Goal: Contribute content

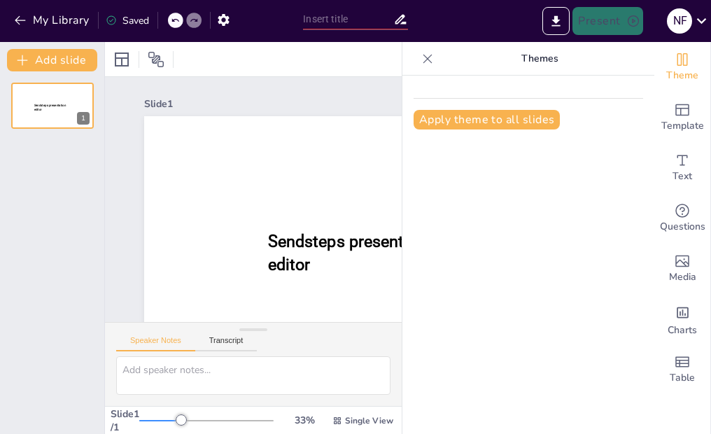
scroll to position [57, 0]
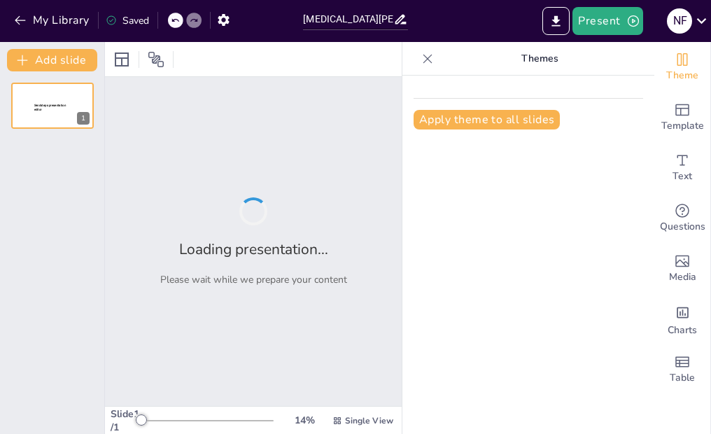
type input "[MEDICAL_DATA][PERSON_NAME]"
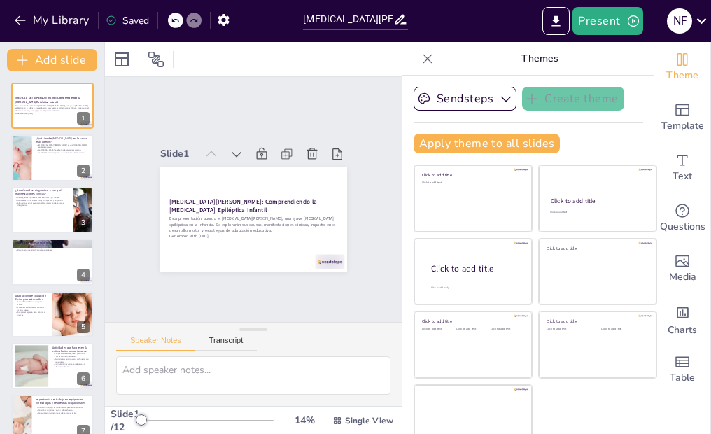
checkbox input "true"
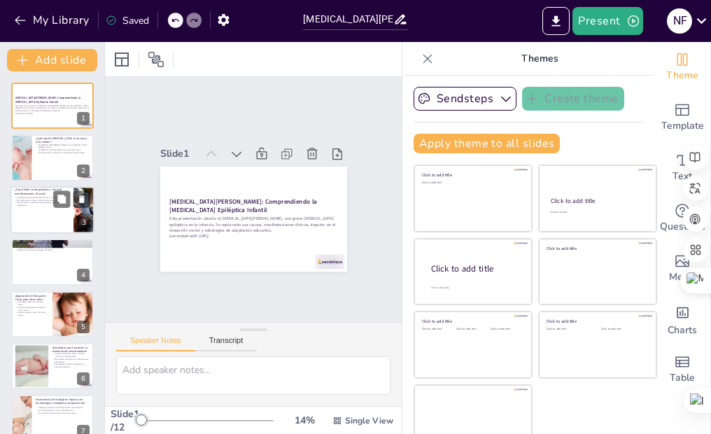
checkbox input "true"
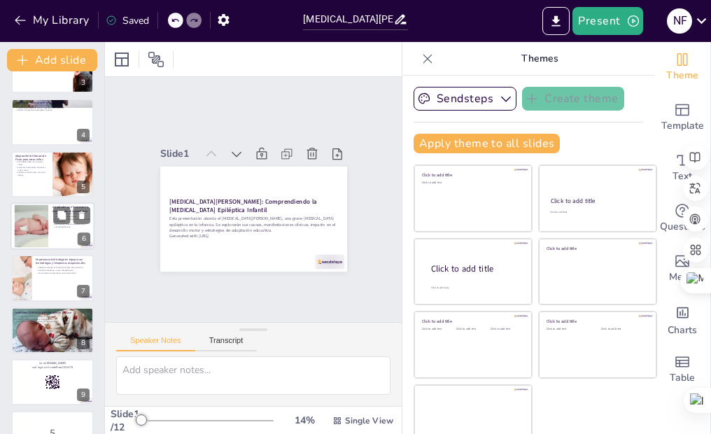
checkbox input "true"
click at [44, 221] on div at bounding box center [31, 226] width 81 height 43
type textarea "Los juegos sensoriales son esenciales para captar la atención de los niños y fo…"
checkbox input "true"
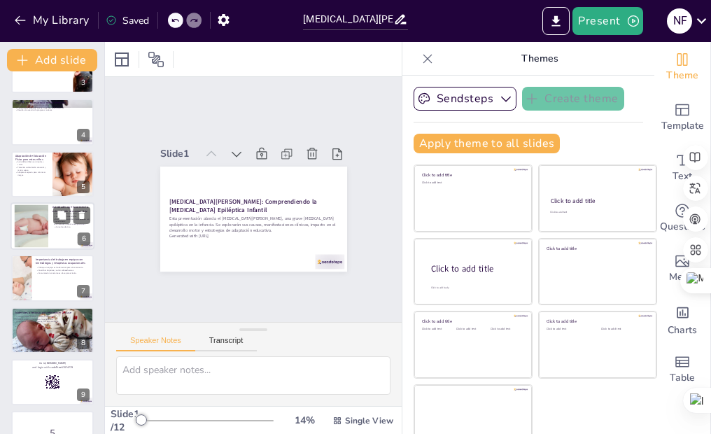
checkbox input "true"
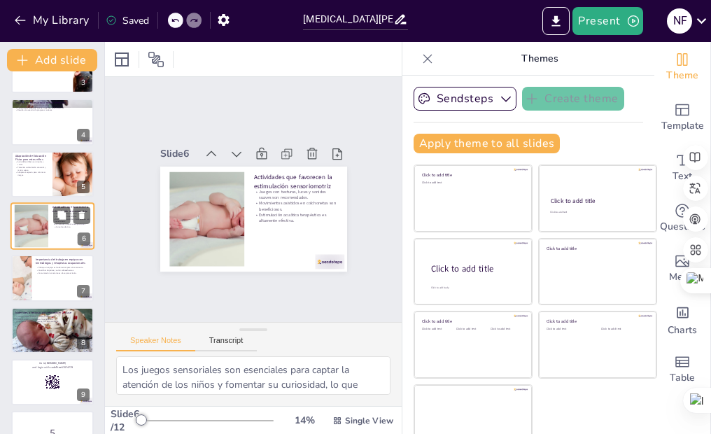
scroll to position [113, 0]
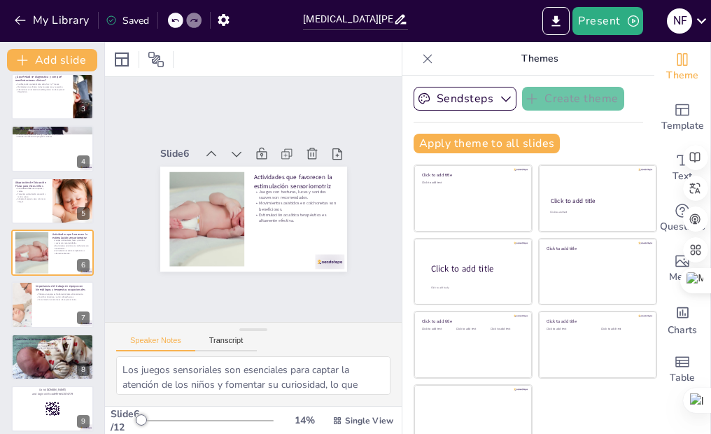
checkbox input "true"
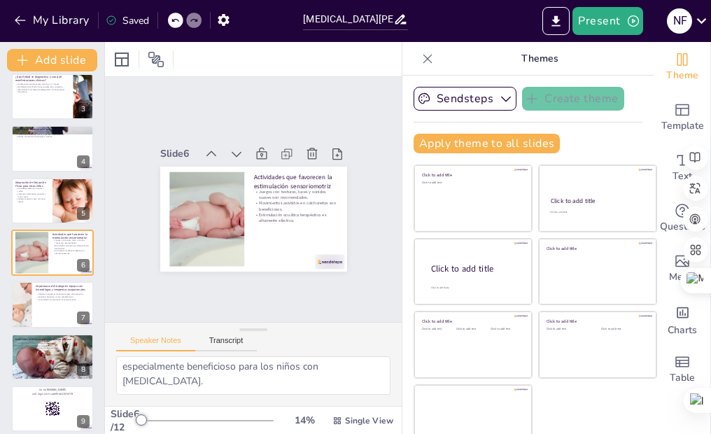
scroll to position [79, 0]
checkbox input "true"
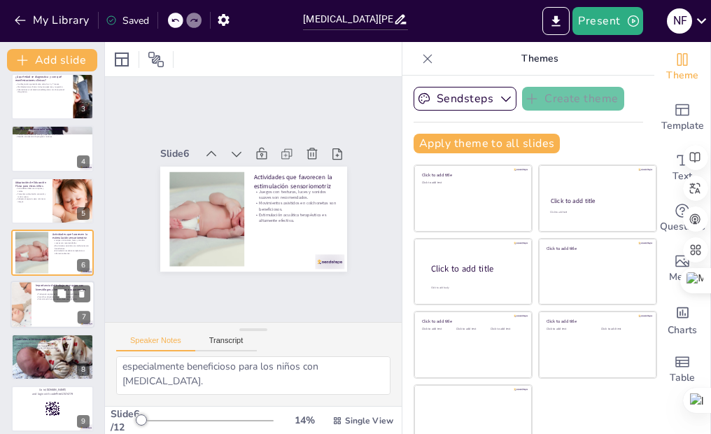
click at [49, 306] on div at bounding box center [53, 305] width 84 height 48
type textarea "La colaboración entre diferentes disciplinas permite un enfoque integral que pu…"
checkbox input "true"
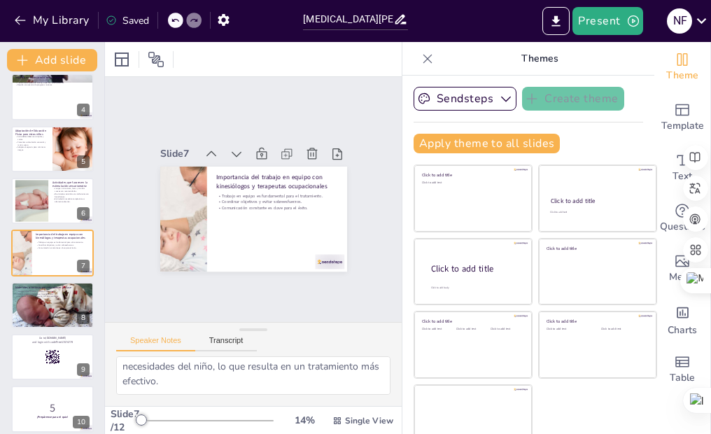
checkbox input "true"
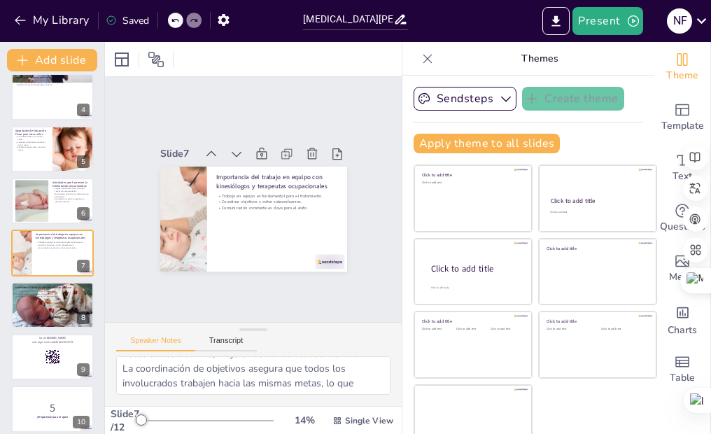
scroll to position [70, 0]
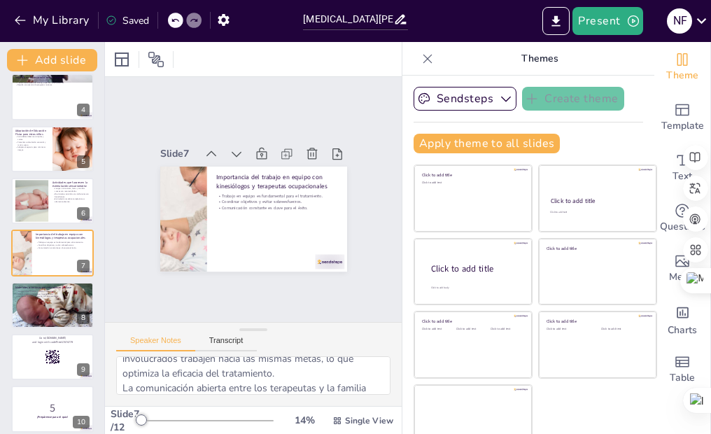
checkbox input "true"
